Goal: Task Accomplishment & Management: Complete application form

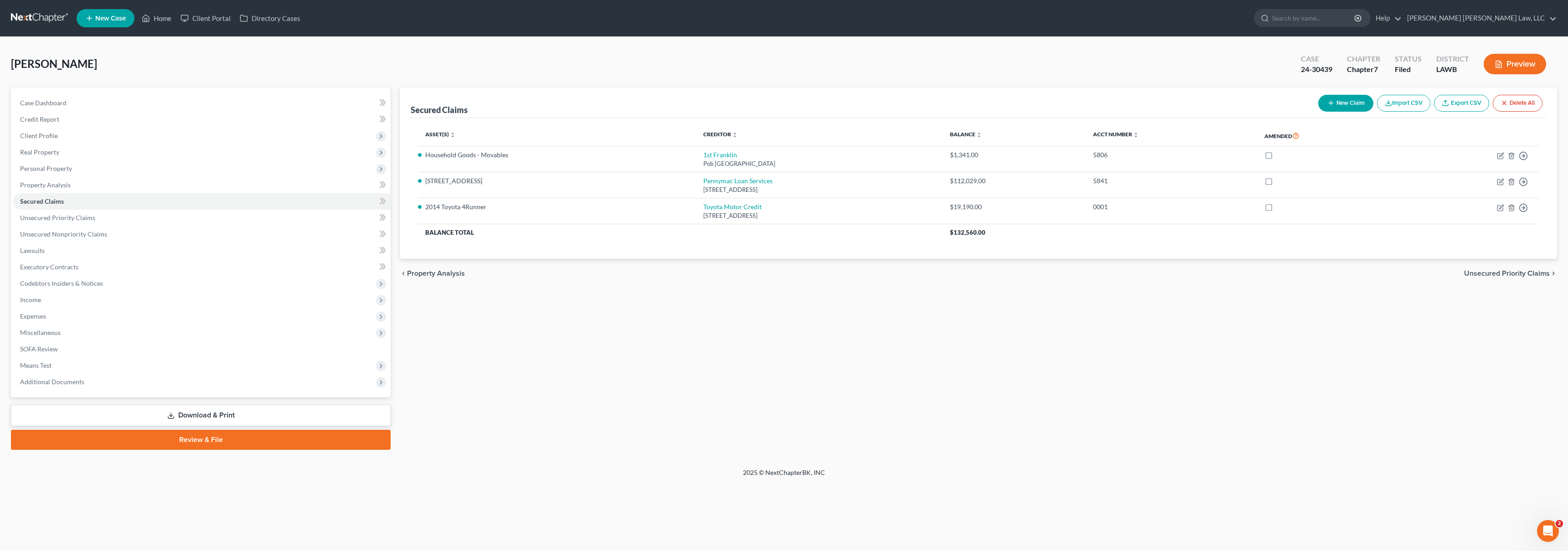
click at [44, 19] on link at bounding box center [40, 18] width 58 height 16
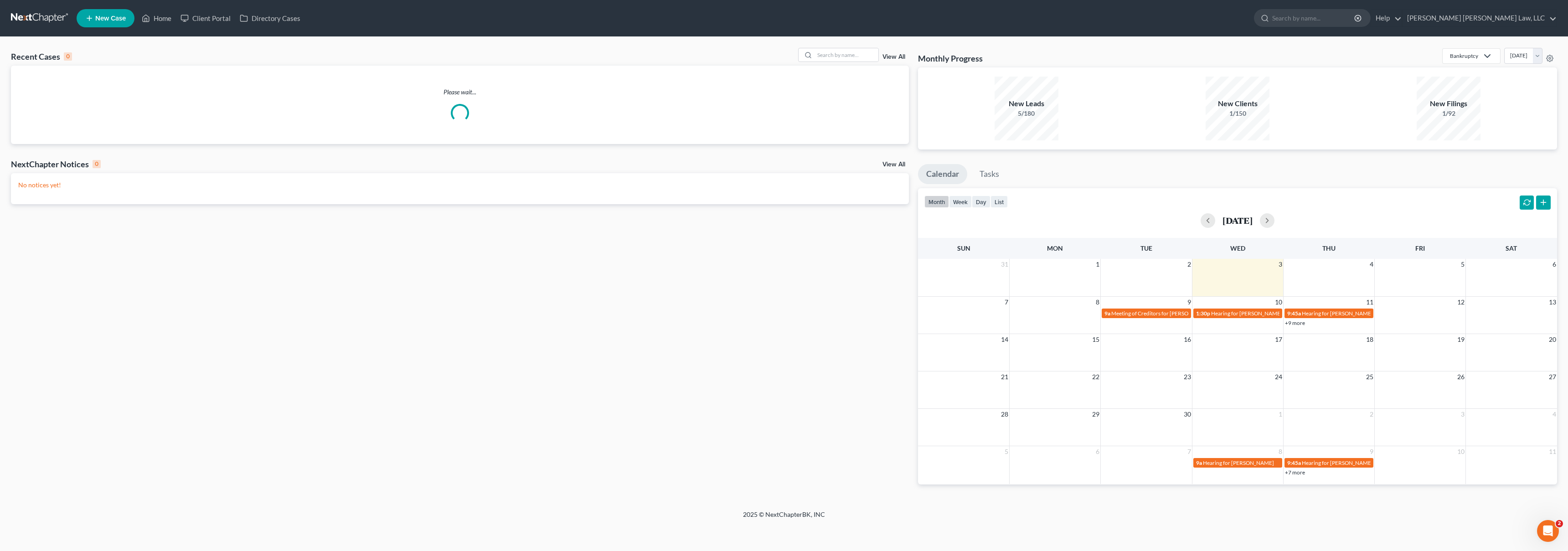
click at [117, 20] on span "New Case" at bounding box center [111, 18] width 30 height 7
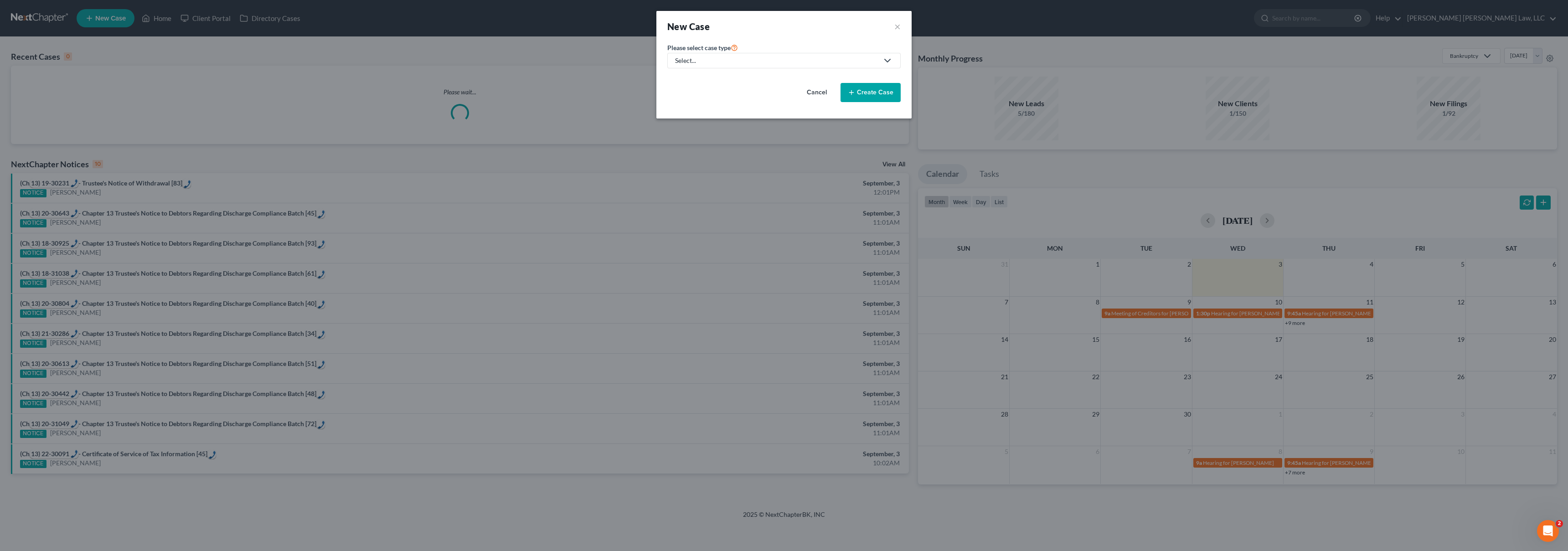
click at [806, 63] on div "Select..." at bounding box center [777, 60] width 203 height 9
click at [684, 74] on div "Bankruptcy" at bounding box center [716, 79] width 81 height 9
select select "36"
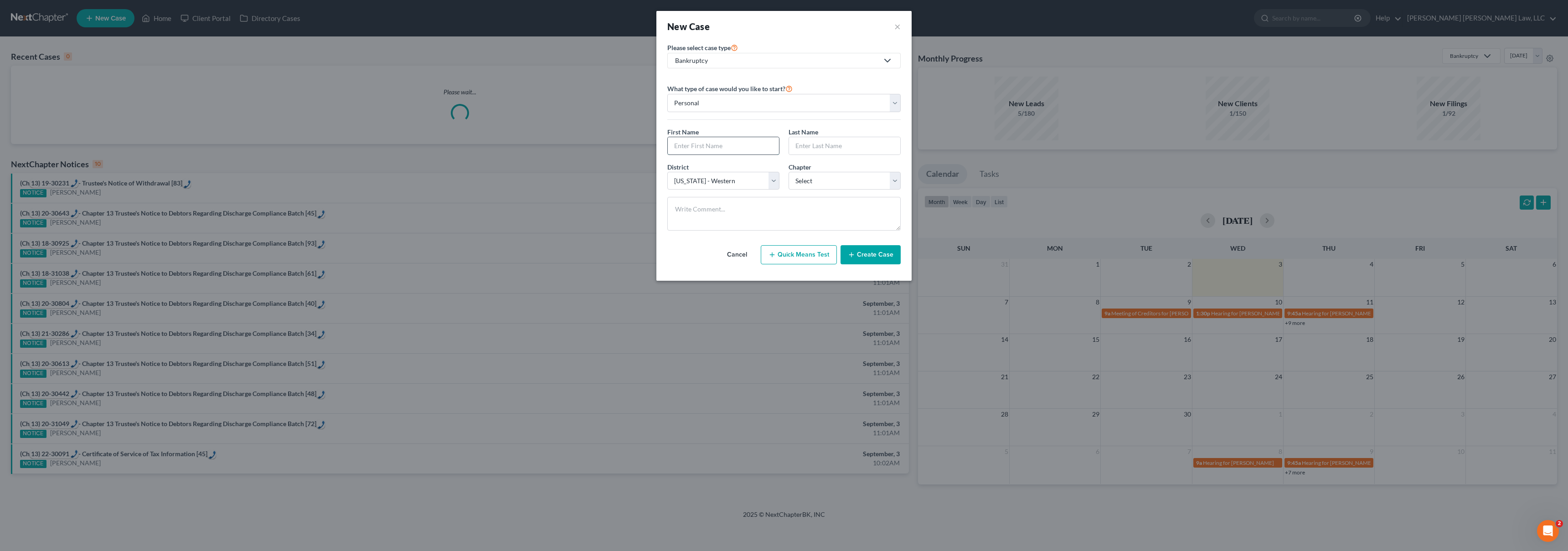
click at [718, 147] on input "text" at bounding box center [723, 146] width 111 height 17
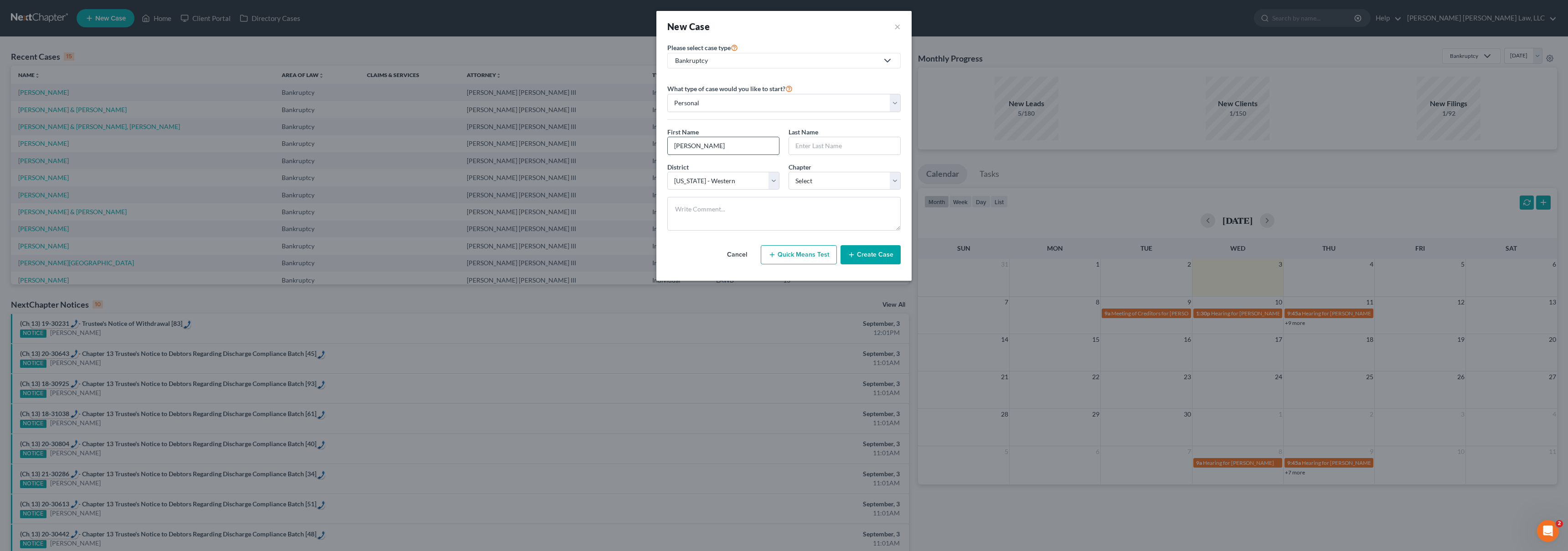
type input "[PERSON_NAME]"
select select "3"
click at [880, 262] on button "Create Case" at bounding box center [870, 254] width 60 height 19
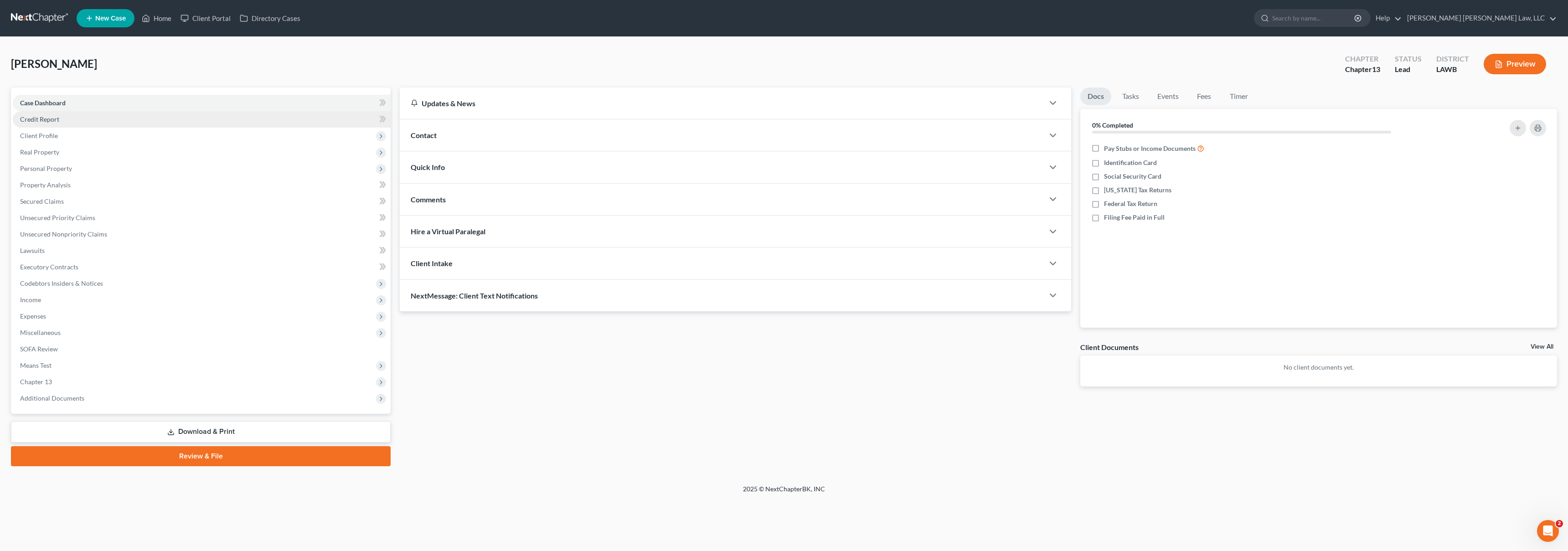
click at [101, 121] on link "Credit Report" at bounding box center [201, 119] width 378 height 16
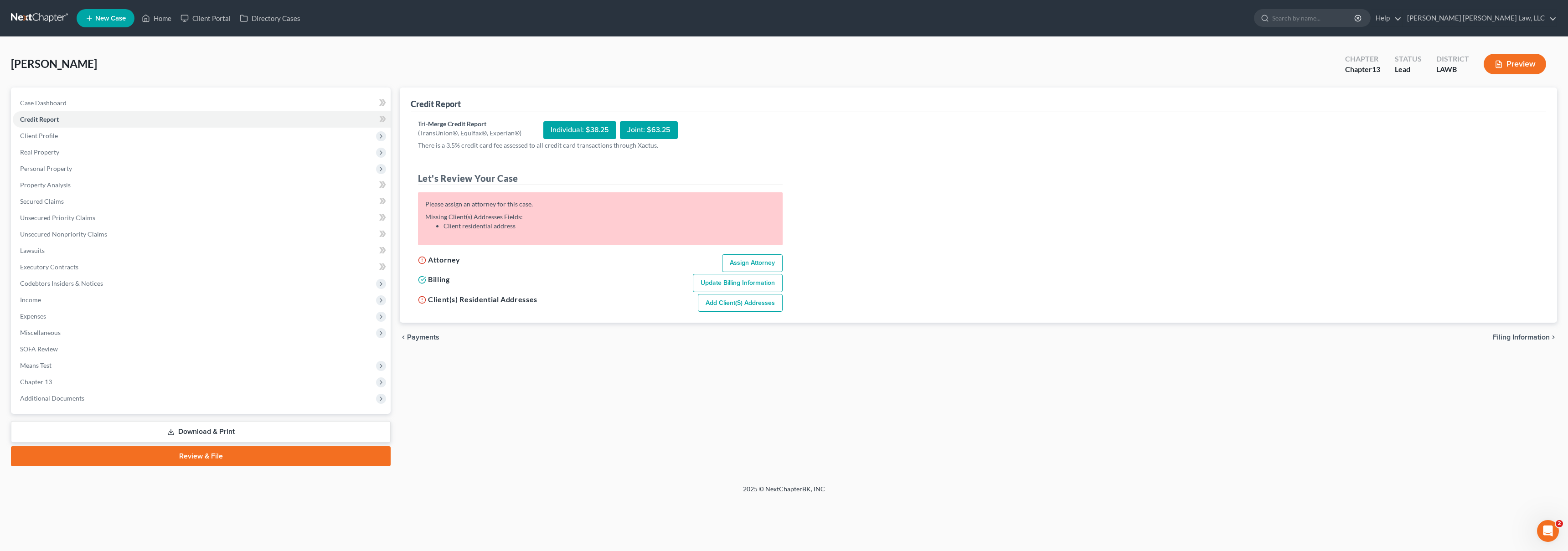
click at [738, 256] on link "Assign Attorney" at bounding box center [752, 264] width 61 height 18
select select "1"
select select "0"
select select "3"
select select "36"
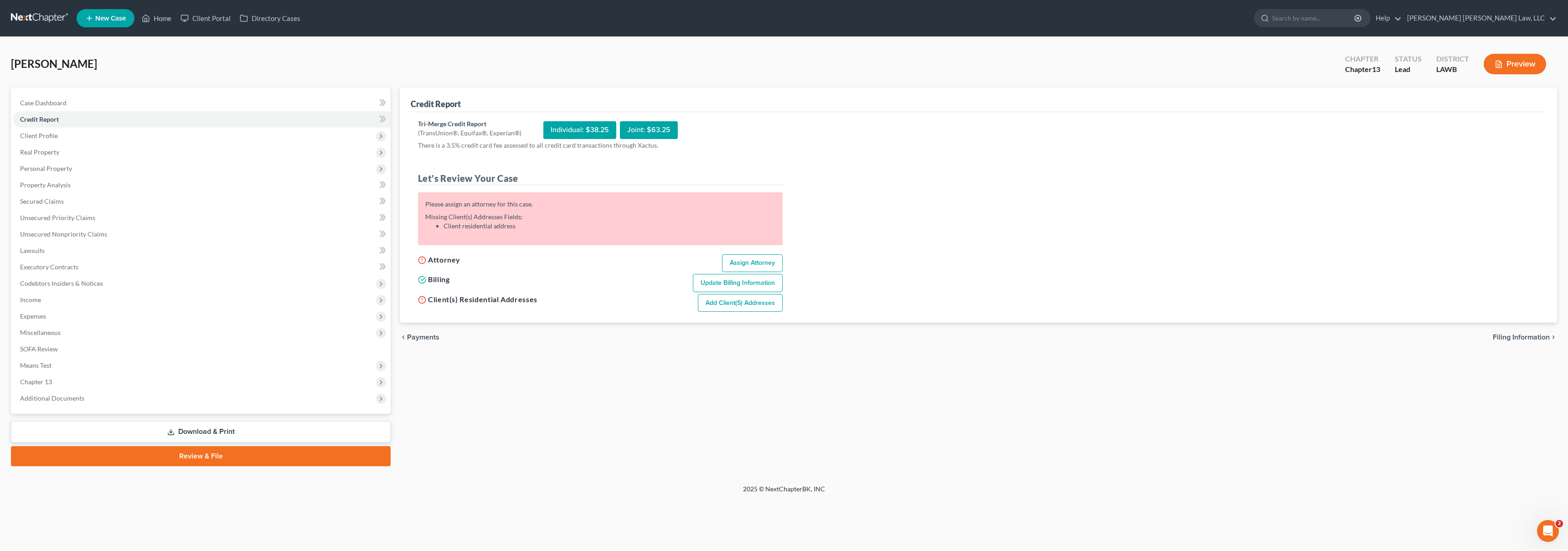
select select "19"
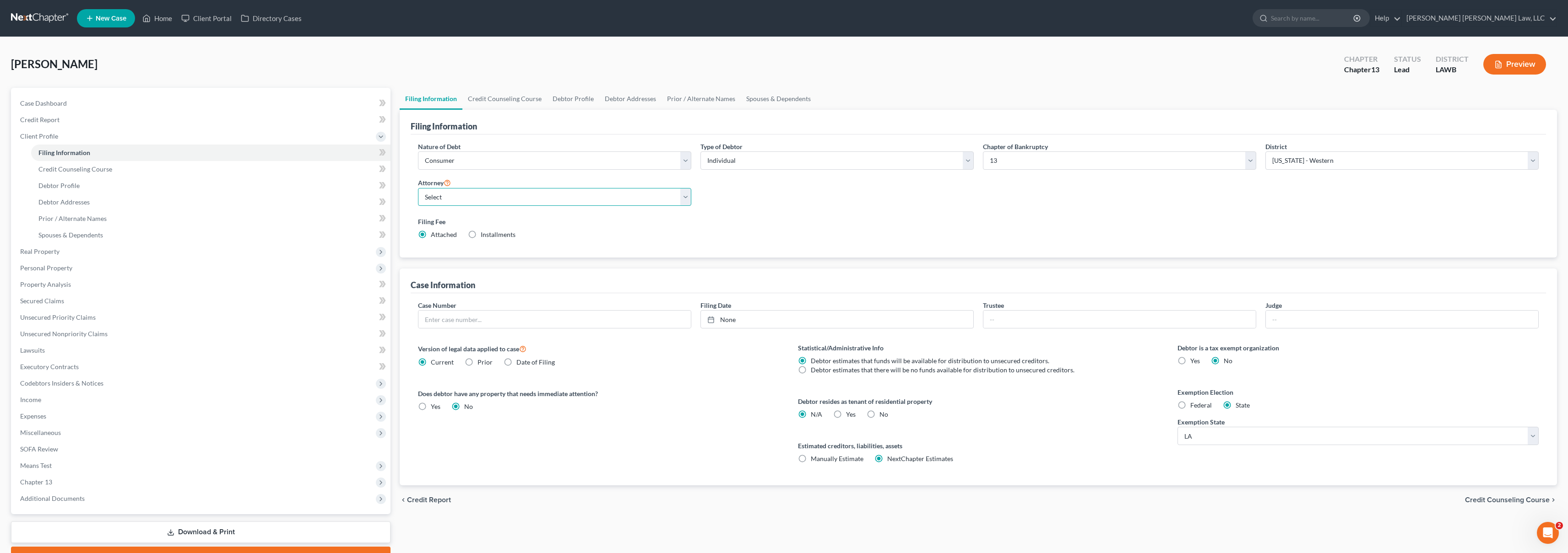
click at [488, 196] on select "Select" at bounding box center [554, 197] width 273 height 18
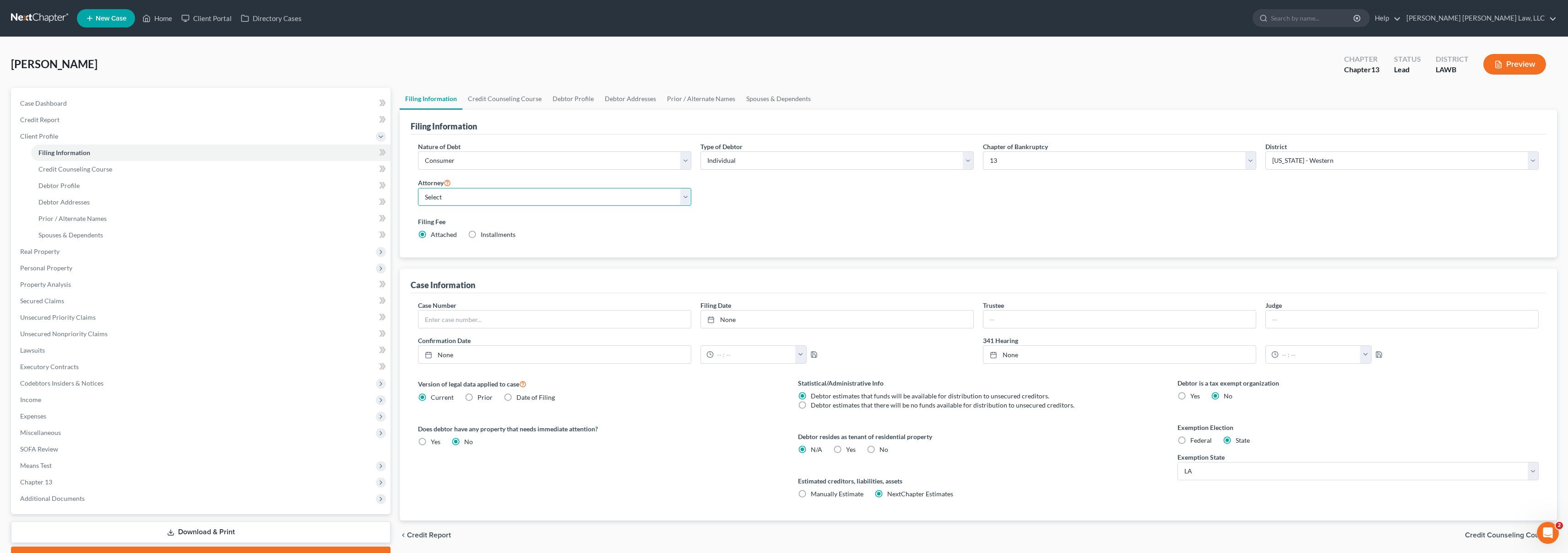
select select "0"
click at [45, 119] on span "Credit Report" at bounding box center [40, 119] width 39 height 8
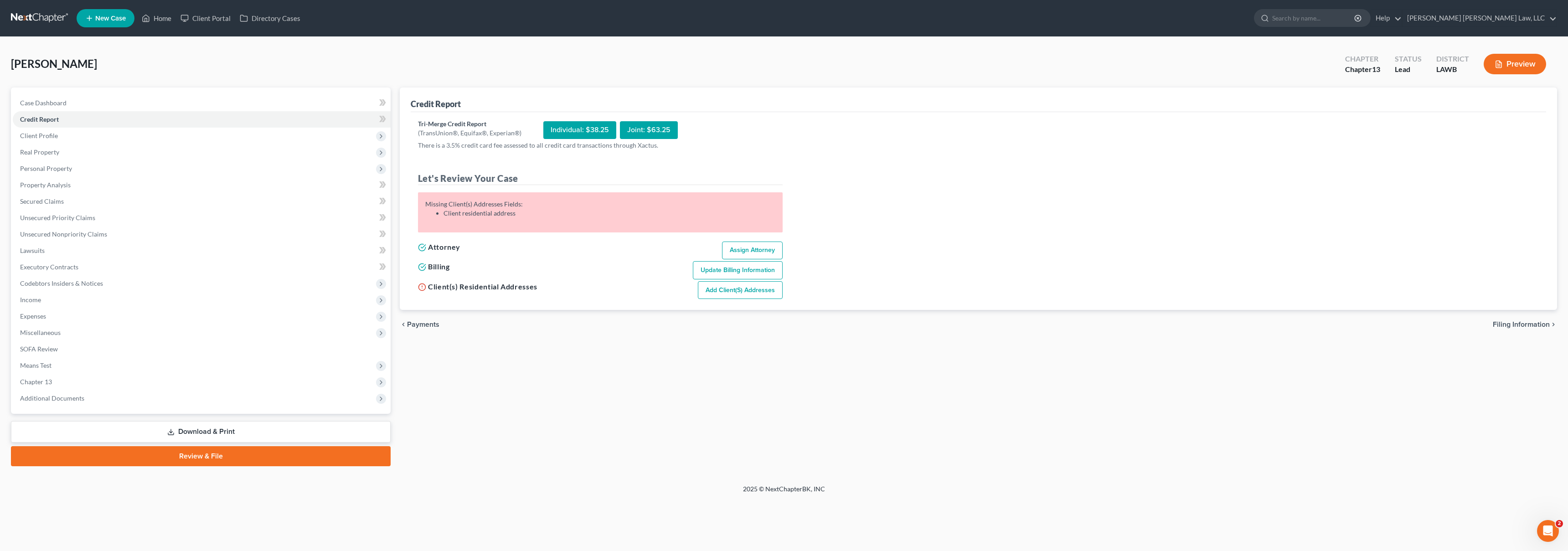
click at [747, 291] on link "Add Client(s) Addresses" at bounding box center [740, 290] width 85 height 18
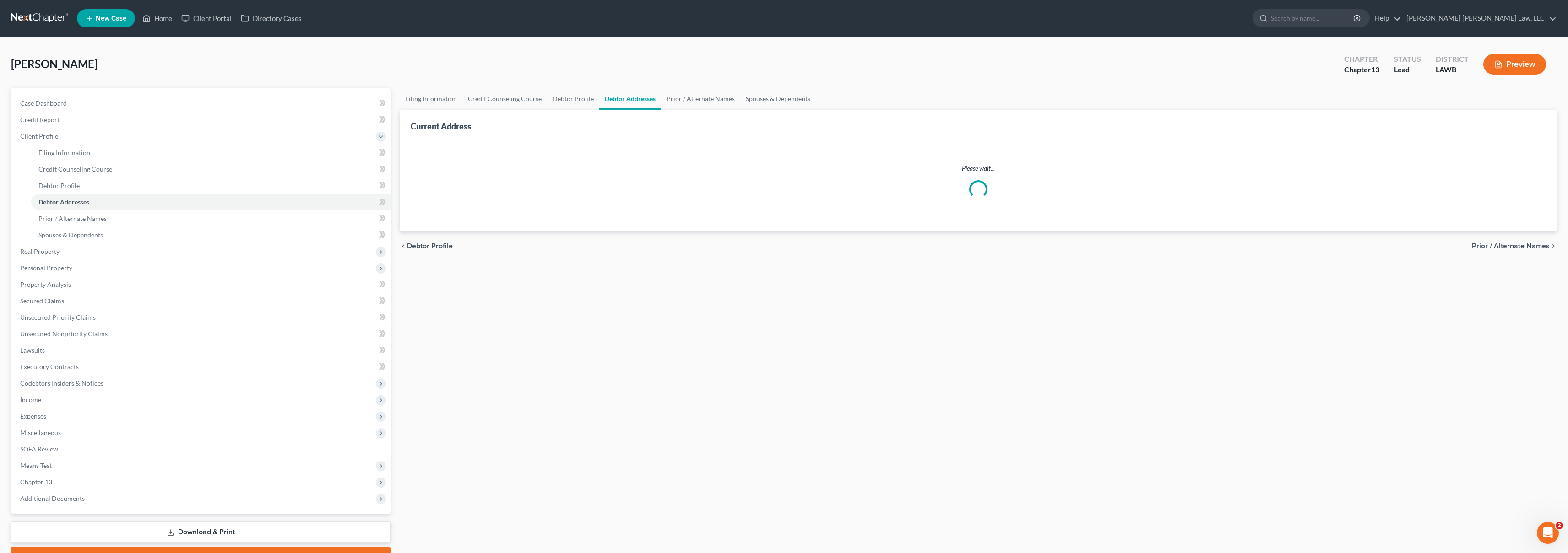
select select "0"
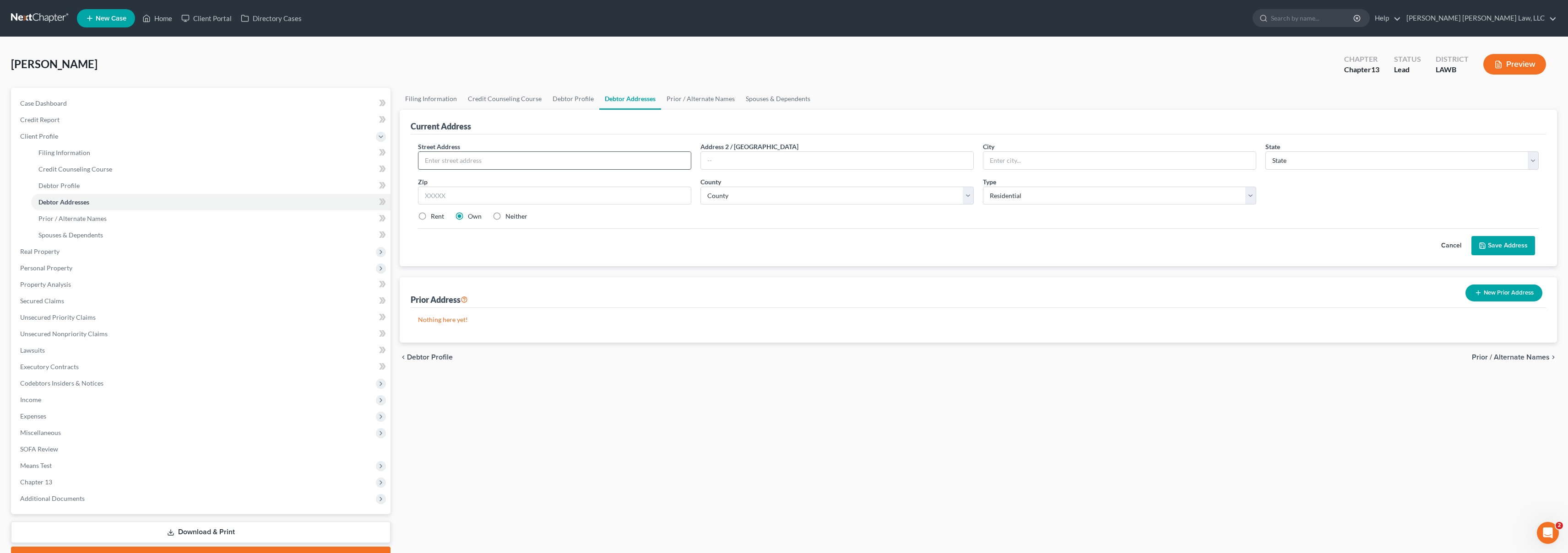
click at [535, 166] on input "text" at bounding box center [554, 161] width 273 height 17
type input "[STREET_ADDRESS]"
type input "[PERSON_NAME]"
select select "19"
type input "71222"
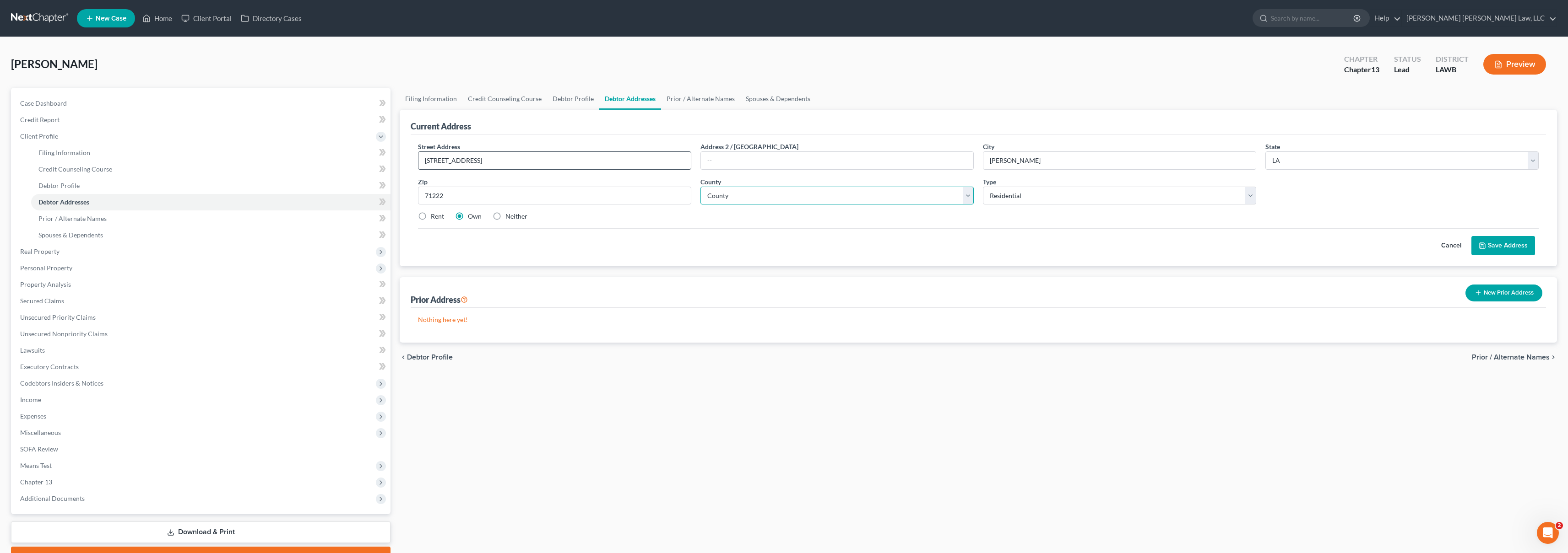
select select "55"
click at [431, 214] on label "Rent" at bounding box center [438, 216] width 13 height 9
click at [435, 214] on input "Rent" at bounding box center [438, 215] width 6 height 6
radio input "true"
click at [1508, 249] on button "Save Address" at bounding box center [1503, 245] width 64 height 19
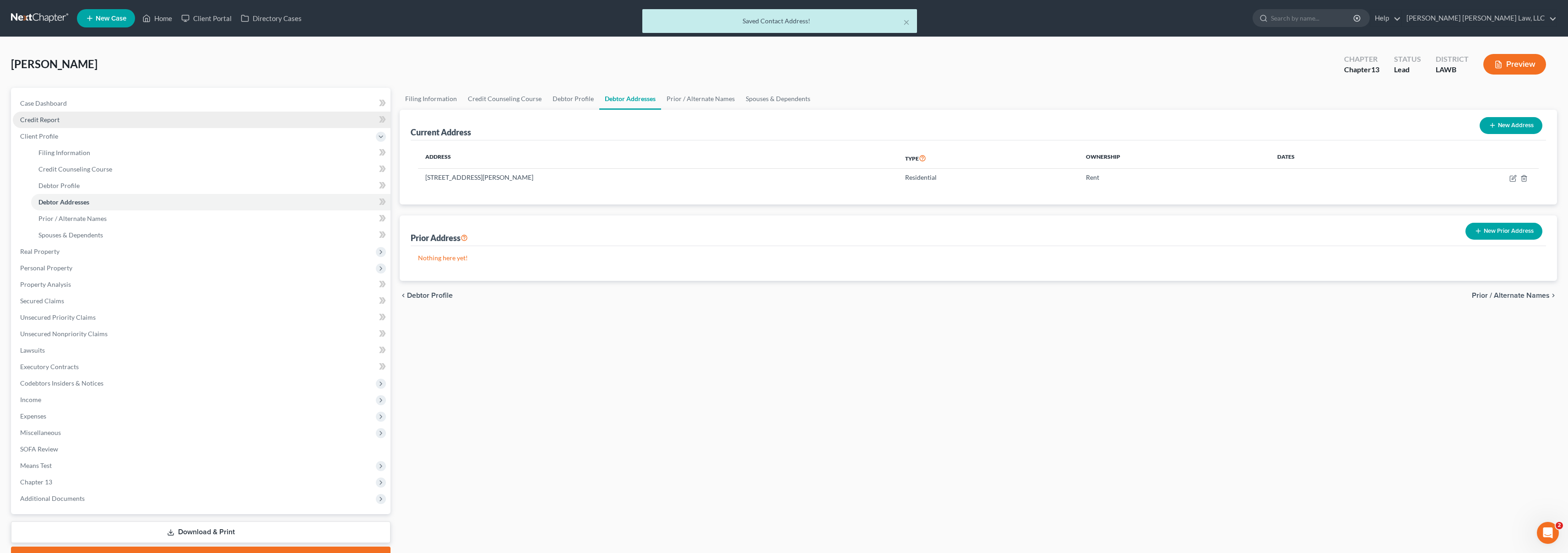
click at [135, 123] on link "Credit Report" at bounding box center [202, 120] width 378 height 16
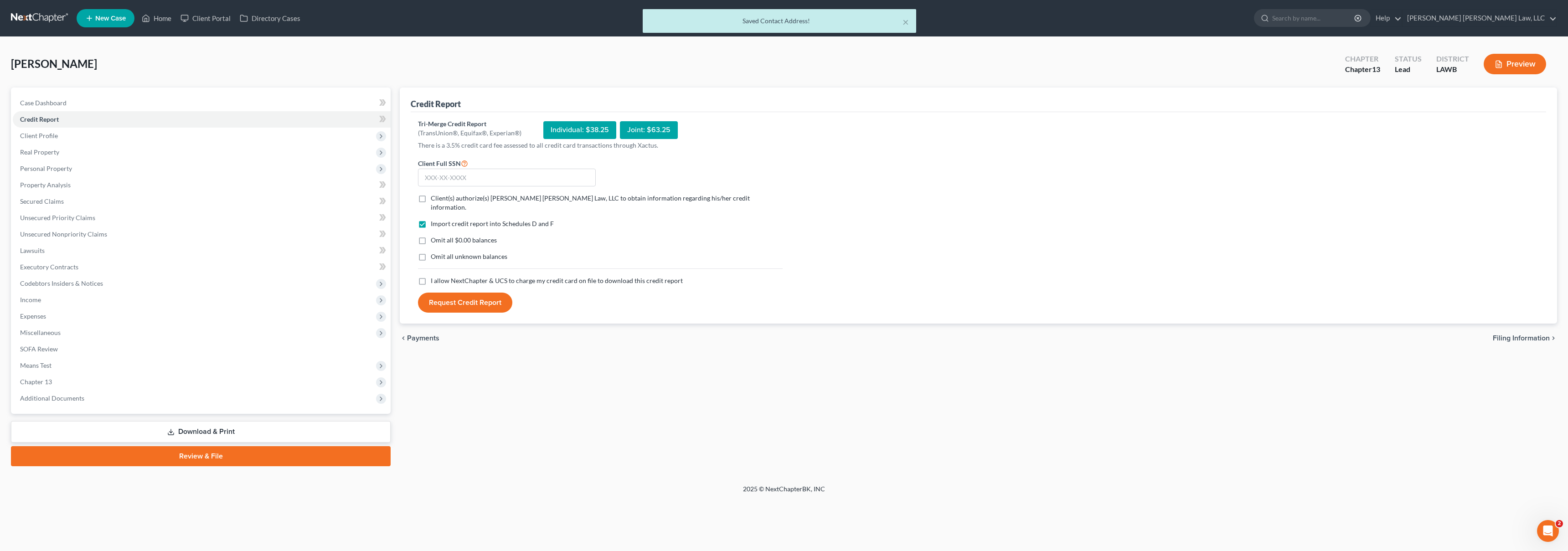
click at [431, 276] on label "I allow NextChapter & UCS to charge my credit card on file to download this cre…" at bounding box center [557, 281] width 252 height 9
click at [435, 276] on input "I allow NextChapter & UCS to charge my credit card on file to download this cre…" at bounding box center [438, 279] width 6 height 6
checkbox input "true"
click at [431, 253] on label "Omit all unknown balances" at bounding box center [469, 256] width 77 height 9
click at [435, 253] on input "Omit all unknown balances" at bounding box center [438, 255] width 6 height 6
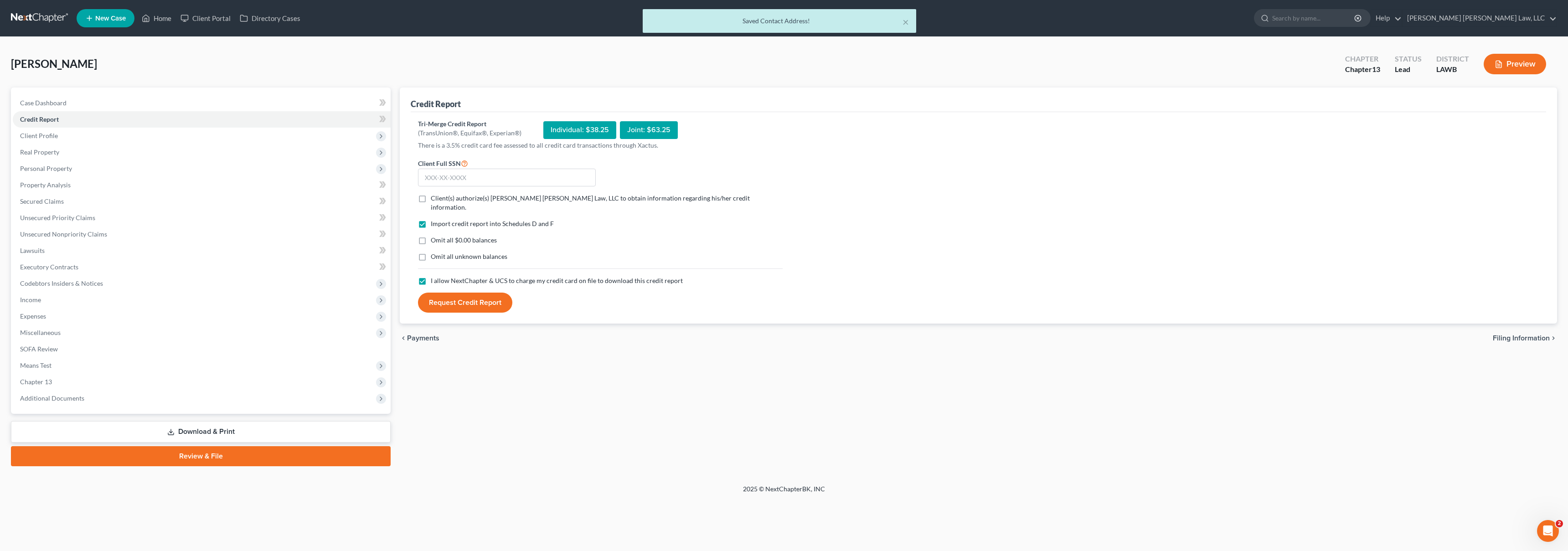
checkbox input "true"
click at [431, 236] on label "Omit all $0.00 balances" at bounding box center [464, 240] width 66 height 9
click at [435, 236] on input "Omit all $0.00 balances" at bounding box center [438, 239] width 6 height 6
checkbox input "true"
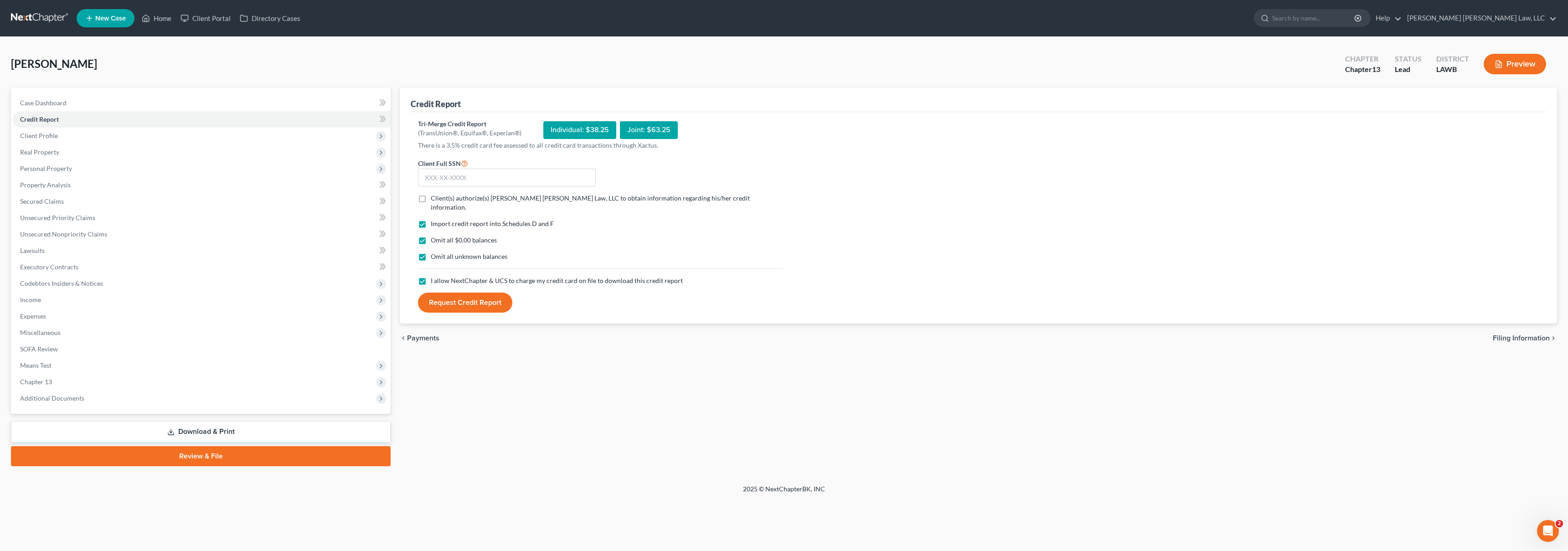
click at [431, 200] on label "Client(s) authorize(s) [PERSON_NAME] [PERSON_NAME] Law, LLC to obtain informati…" at bounding box center [607, 203] width 352 height 18
click at [435, 200] on input "Client(s) authorize(s) [PERSON_NAME] [PERSON_NAME] Law, LLC to obtain informati…" at bounding box center [438, 197] width 6 height 6
checkbox input "true"
click at [457, 179] on input "text" at bounding box center [507, 178] width 178 height 18
type input "436-98-9543"
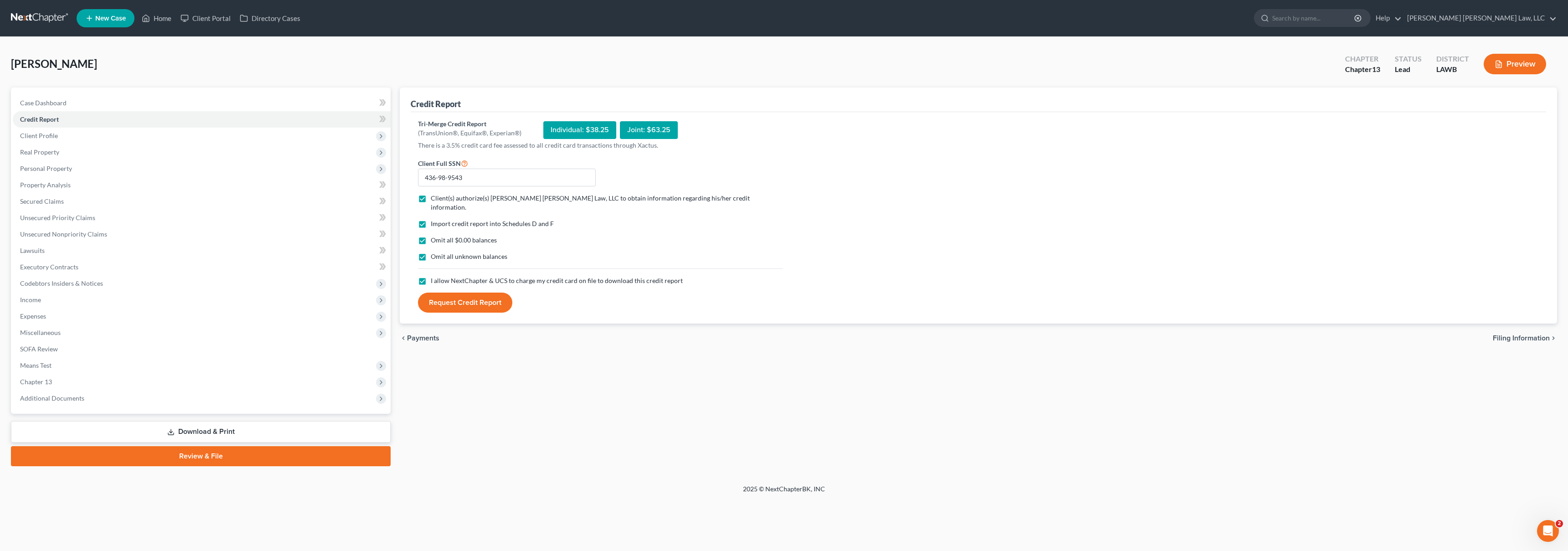
click at [456, 300] on button "Request Credit Report" at bounding box center [465, 303] width 94 height 20
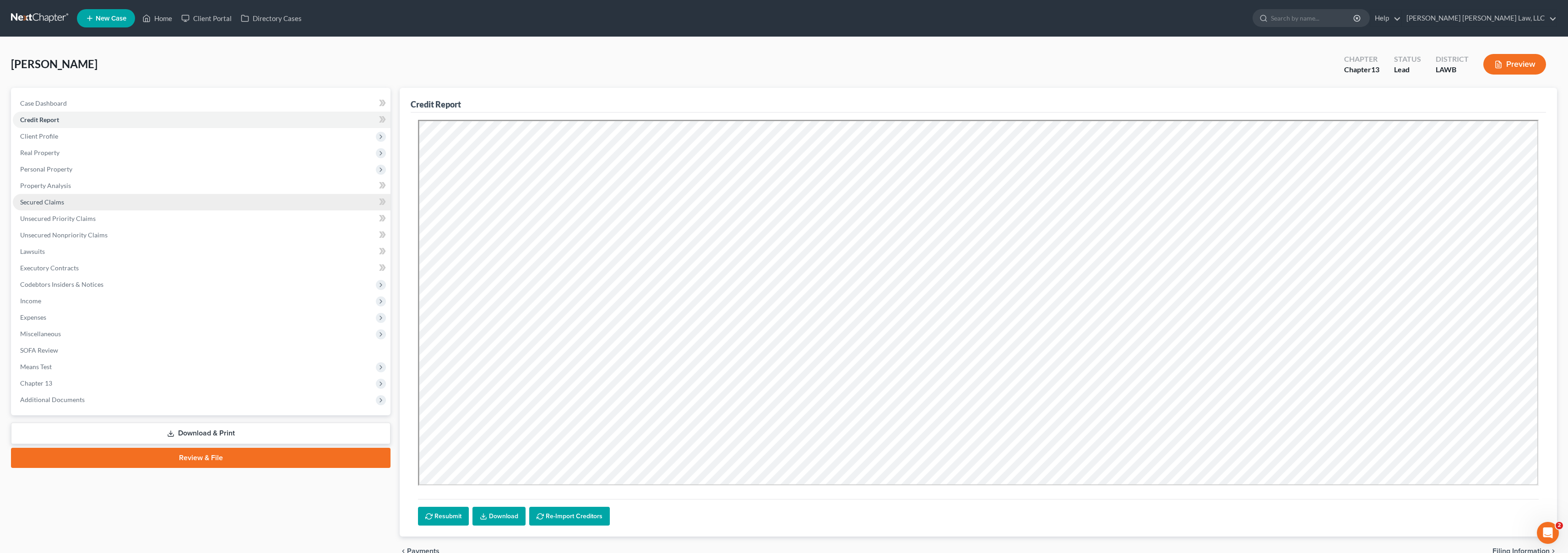
click at [147, 201] on link "Secured Claims" at bounding box center [202, 202] width 378 height 16
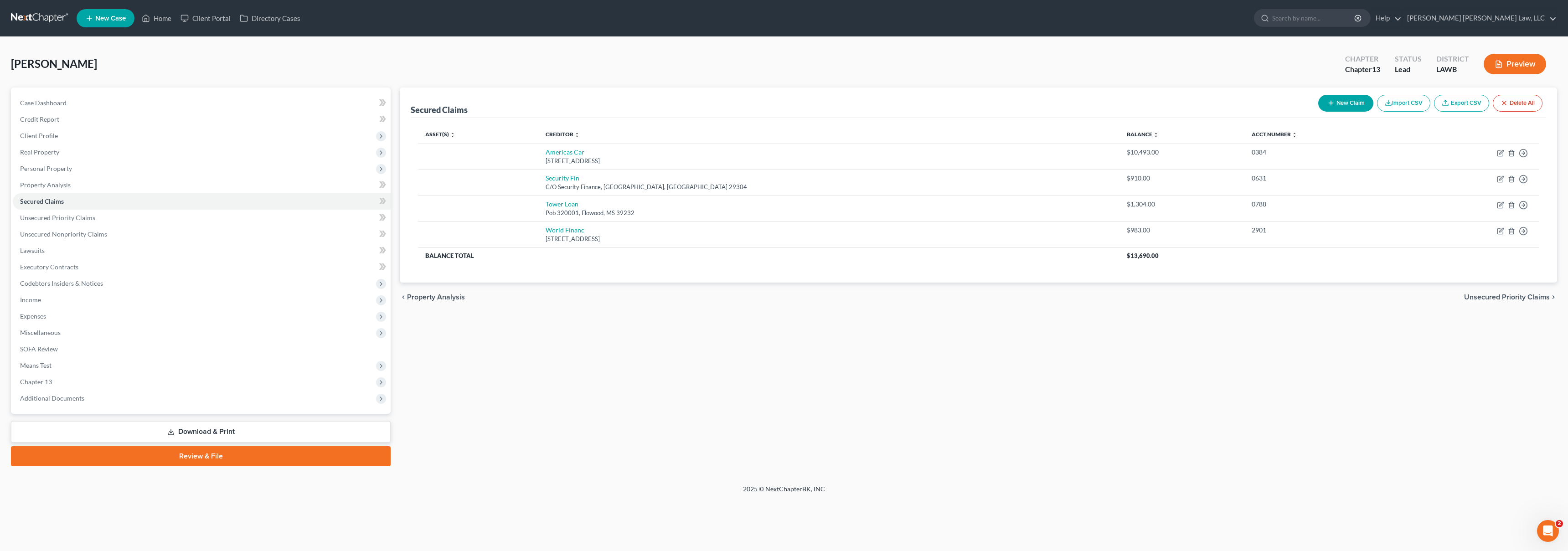
click at [1127, 132] on link "Balance expand_more expand_less unfold_more" at bounding box center [1143, 134] width 32 height 7
click at [1127, 132] on link "Balance expand_more expand_less unfold_more" at bounding box center [1143, 134] width 31 height 7
click at [158, 120] on link "Credit Report" at bounding box center [201, 119] width 378 height 16
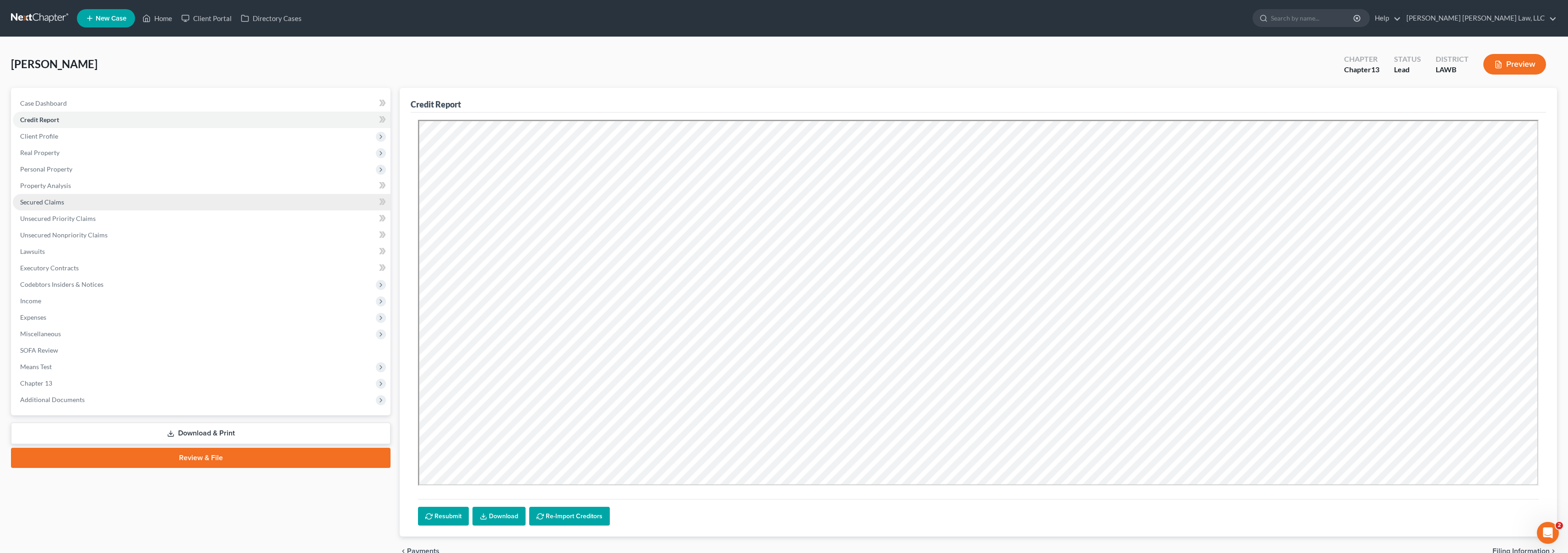
click at [80, 205] on link "Secured Claims" at bounding box center [202, 202] width 378 height 16
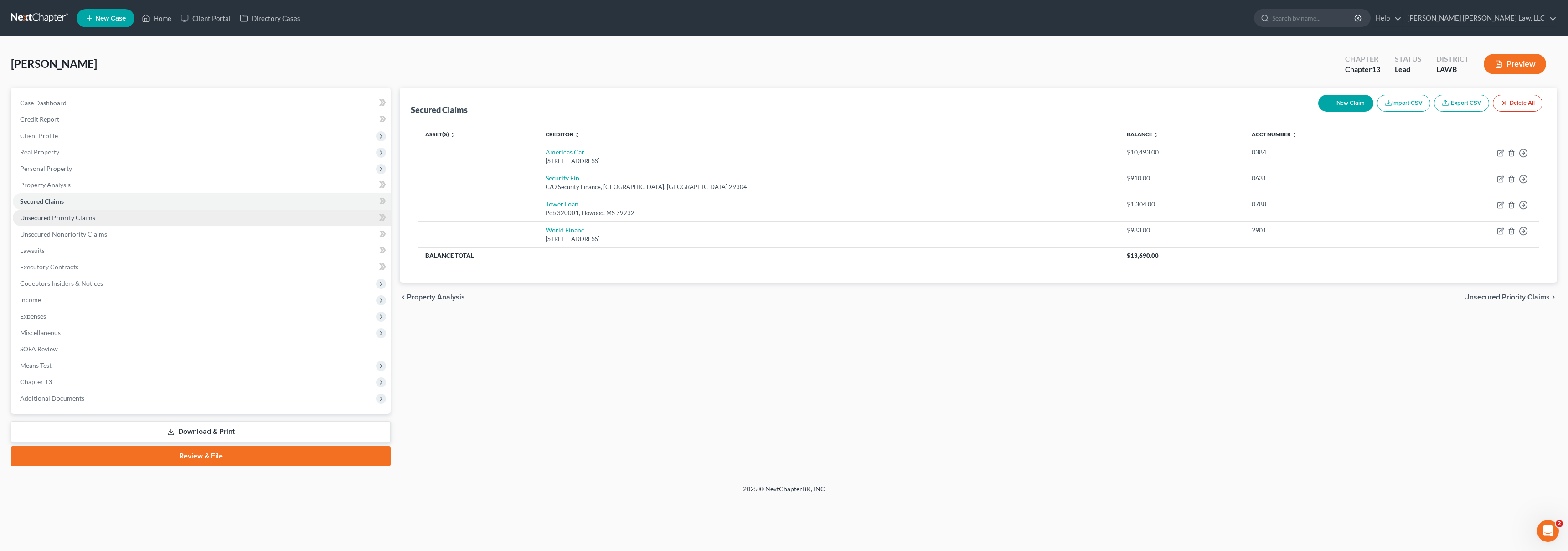
click at [74, 217] on span "Unsecured Priority Claims" at bounding box center [58, 217] width 75 height 8
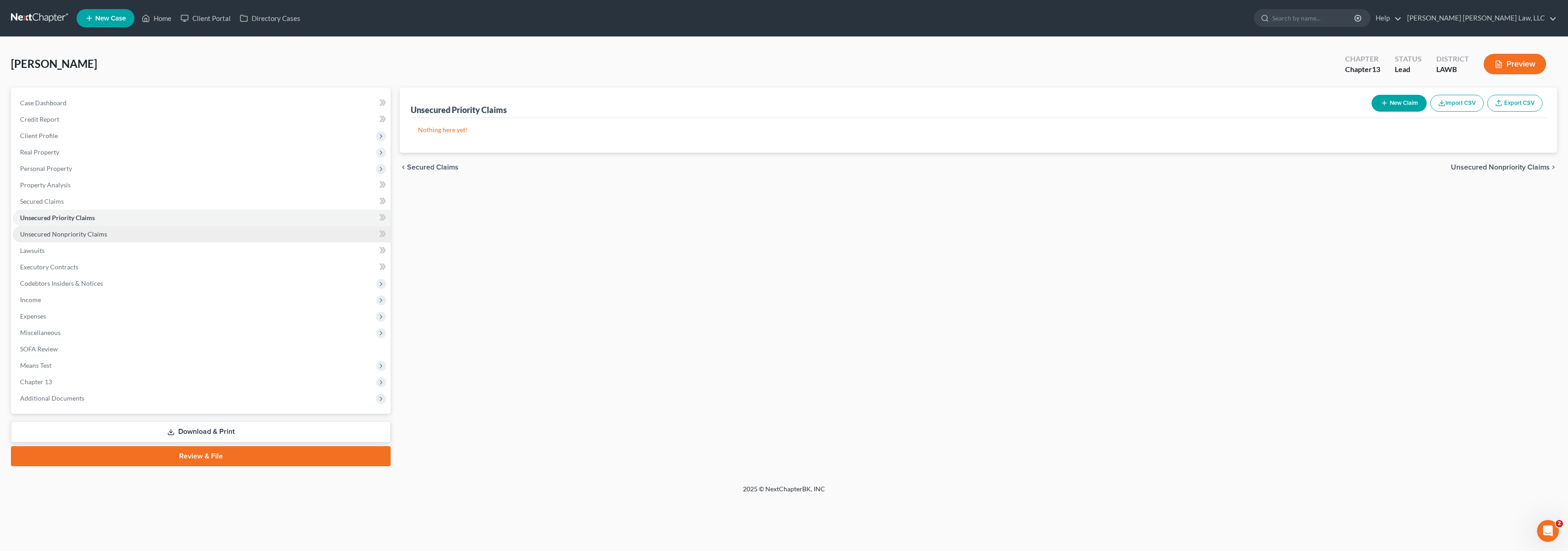
click at [87, 231] on span "Unsecured Nonpriority Claims" at bounding box center [63, 234] width 87 height 8
